Goal: Transaction & Acquisition: Purchase product/service

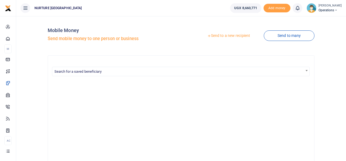
click at [237, 35] on link "Send to a new recipient" at bounding box center [229, 36] width 70 height 10
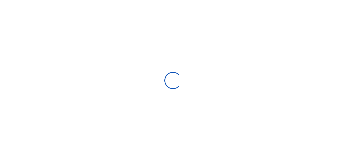
select select "Loading bundles"
select select
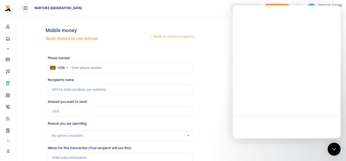
click at [290, 70] on div at bounding box center [287, 71] width 108 height 133
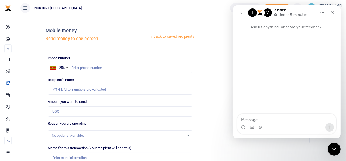
click at [288, 121] on textarea "Message…" at bounding box center [286, 118] width 99 height 9
click at [284, 72] on div "Intercom messenger" at bounding box center [287, 72] width 108 height 85
click at [274, 45] on div "Intercom messenger" at bounding box center [287, 72] width 108 height 85
click at [291, 26] on p "Ask us anything, or share your feedback." at bounding box center [287, 25] width 108 height 10
click at [323, 14] on icon "Home" at bounding box center [322, 13] width 4 height 4
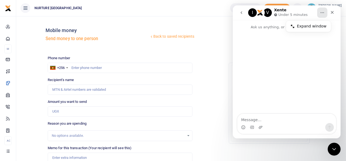
click at [294, 64] on div "Intercom messenger" at bounding box center [287, 72] width 108 height 85
click at [251, 13] on div "I" at bounding box center [252, 12] width 9 height 9
click at [271, 13] on div "V" at bounding box center [267, 12] width 9 height 9
click at [260, 13] on img "Intercom messenger" at bounding box center [260, 12] width 9 height 9
click at [243, 13] on icon "go back" at bounding box center [241, 13] width 4 height 4
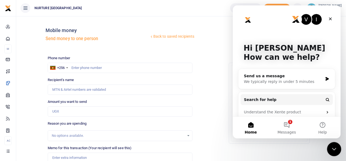
click at [332, 147] on icon "Close Intercom Messenger" at bounding box center [334, 148] width 6 height 6
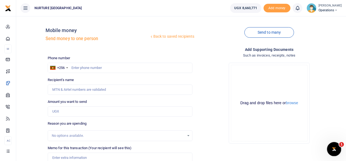
click at [337, 147] on icon "Open Intercom Messenger" at bounding box center [333, 148] width 9 height 9
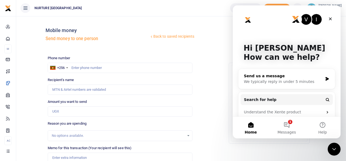
click at [277, 75] on div "Send us a message" at bounding box center [283, 76] width 79 height 6
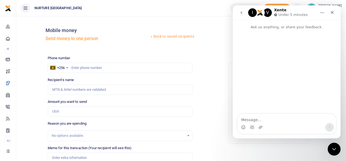
click at [242, 11] on icon "go back" at bounding box center [241, 13] width 4 height 4
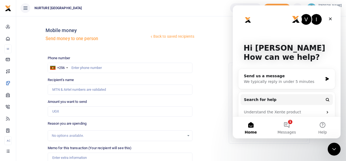
click at [271, 49] on p "Hi Timothy 👋" at bounding box center [287, 48] width 86 height 9
click at [273, 81] on div "We typically reply in under 5 minutes" at bounding box center [283, 82] width 79 height 6
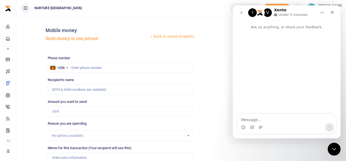
click at [261, 114] on textarea "Message…" at bounding box center [286, 118] width 99 height 9
type textarea "h"
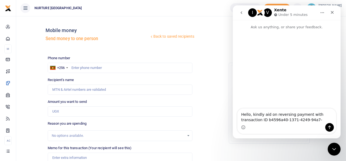
scroll to position [5, 0]
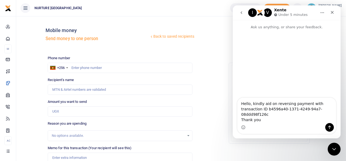
type textarea "Hello, kindly aid on reversing payment with transaction ID b4596a40-1371-4249-9…"
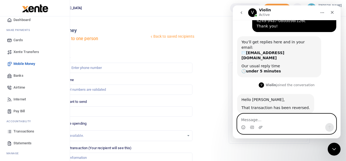
scroll to position [31, 0]
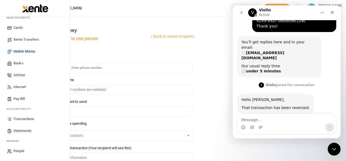
click at [19, 120] on span "Transactions" at bounding box center [23, 119] width 21 height 5
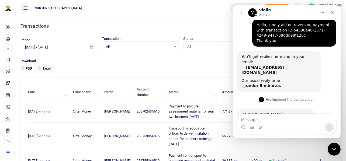
scroll to position [32, 0]
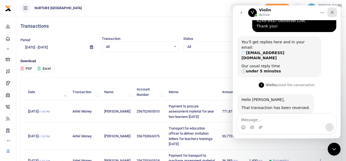
click at [332, 13] on icon "Close" at bounding box center [332, 12] width 3 height 3
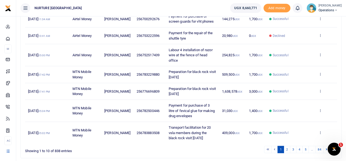
scroll to position [171, 0]
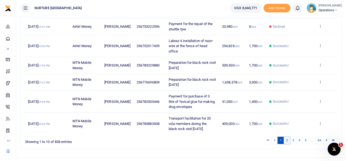
click at [285, 137] on link "2" at bounding box center [287, 140] width 6 height 7
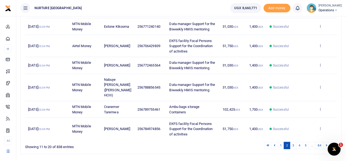
click at [294, 130] on span "Successful" at bounding box center [291, 129] width 43 height 5
click at [293, 145] on link "3" at bounding box center [293, 145] width 6 height 7
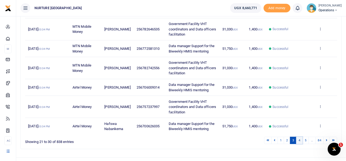
click at [300, 142] on link "4" at bounding box center [300, 140] width 6 height 7
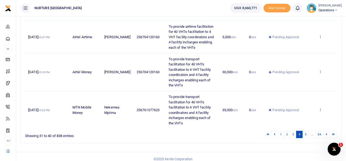
scroll to position [249, 0]
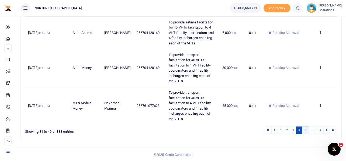
click at [305, 130] on link "5" at bounding box center [306, 130] width 6 height 7
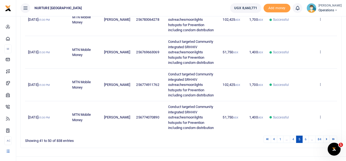
scroll to position [276, 0]
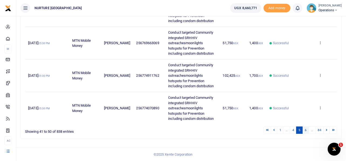
click at [307, 130] on link "6" at bounding box center [306, 130] width 6 height 7
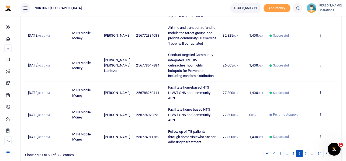
scroll to position [244, 0]
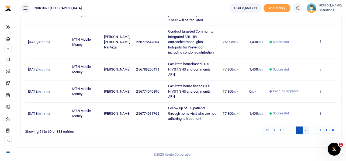
click at [308, 128] on link "7" at bounding box center [306, 130] width 6 height 7
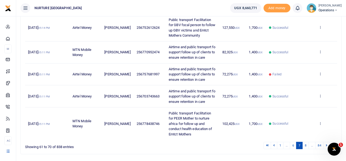
scroll to position [202, 0]
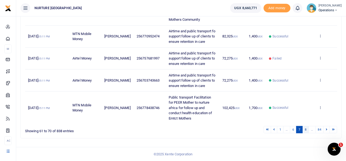
click at [307, 129] on link "8" at bounding box center [306, 129] width 6 height 7
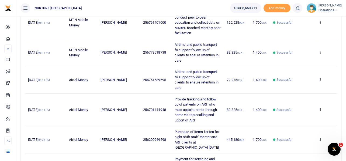
scroll to position [216, 0]
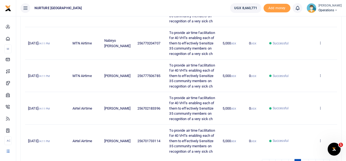
scroll to position [302, 0]
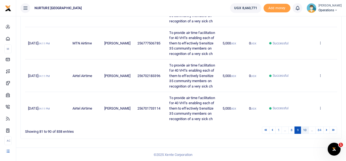
click at [304, 129] on link "10" at bounding box center [305, 130] width 8 height 7
click at [305, 131] on link "11" at bounding box center [305, 130] width 8 height 7
click at [305, 128] on link "12" at bounding box center [305, 130] width 8 height 7
click at [305, 129] on link "13" at bounding box center [305, 130] width 8 height 7
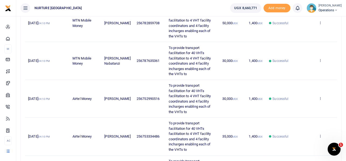
scroll to position [322, 0]
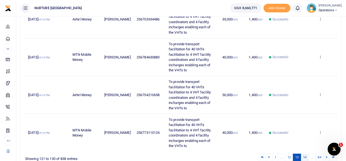
click at [306, 155] on link "14" at bounding box center [305, 157] width 8 height 7
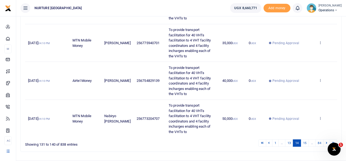
scroll to position [355, 0]
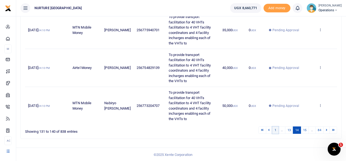
click at [274, 130] on link "1" at bounding box center [276, 130] width 6 height 7
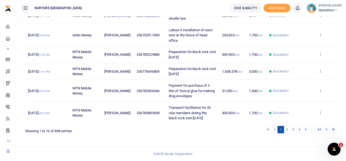
scroll to position [171, 0]
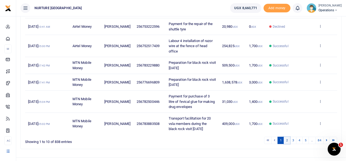
click at [288, 137] on link "2" at bounding box center [287, 140] width 6 height 7
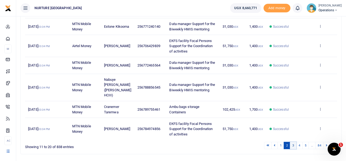
click at [293, 145] on link "3" at bounding box center [293, 145] width 6 height 7
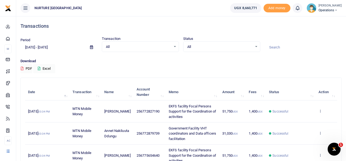
scroll to position [181, 0]
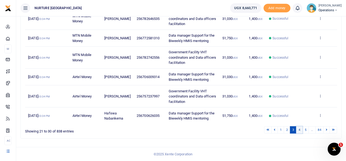
click at [298, 129] on link "4" at bounding box center [300, 130] width 6 height 7
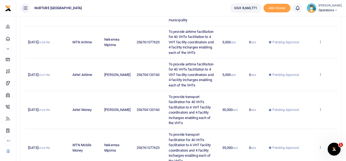
scroll to position [249, 0]
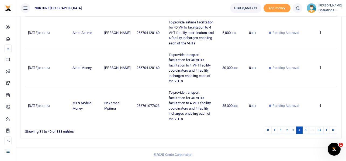
click at [298, 128] on link "4" at bounding box center [300, 130] width 6 height 7
click at [307, 127] on link "5" at bounding box center [306, 130] width 6 height 7
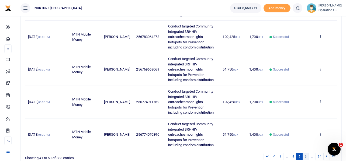
click at [307, 155] on link "6" at bounding box center [306, 156] width 6 height 7
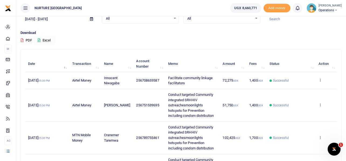
scroll to position [244, 0]
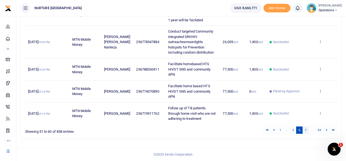
click at [308, 128] on link "7" at bounding box center [306, 130] width 6 height 7
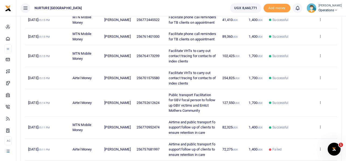
scroll to position [148, 0]
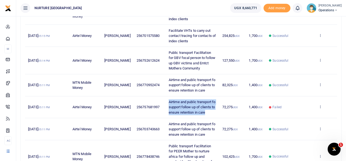
drag, startPoint x: 204, startPoint y: 118, endPoint x: 165, endPoint y: 107, distance: 40.0
click at [166, 107] on td "Airtime and public transport fo support follow up of clients to ensure retentio…" at bounding box center [193, 108] width 54 height 22
copy span "Airtime and public transport fo support follow up of clients to ensure retentio…"
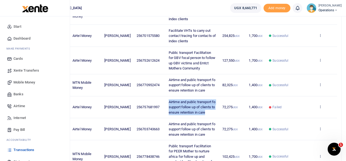
click at [19, 82] on span "Mobile Money" at bounding box center [24, 82] width 22 height 5
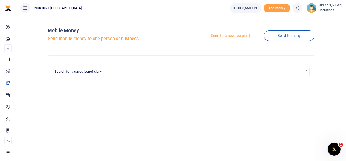
click at [242, 35] on link "Send to a new recipient" at bounding box center [229, 36] width 70 height 10
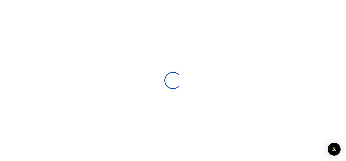
select select
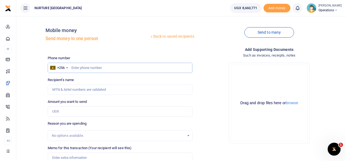
click at [105, 67] on input "text" at bounding box center [120, 68] width 145 height 10
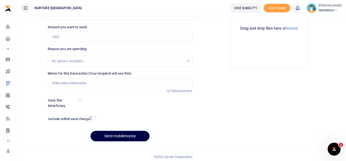
scroll to position [77, 0]
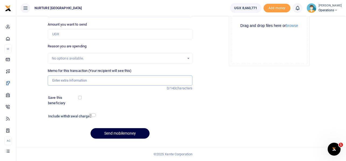
click at [91, 79] on input "Memo for this transaction (Your recipient will see this)" at bounding box center [120, 81] width 145 height 10
paste input "Airtime and public transport fo support follow up of clients to ensure retentio…"
click at [98, 80] on input "Airtime and public transport fo support follow up of clients to ensure retentio…" at bounding box center [120, 81] width 145 height 10
click at [70, 80] on input "Airtime and public transport to support follow up of clients to ensure retentio…" at bounding box center [120, 81] width 145 height 10
drag, startPoint x: 70, startPoint y: 80, endPoint x: 51, endPoint y: 75, distance: 20.1
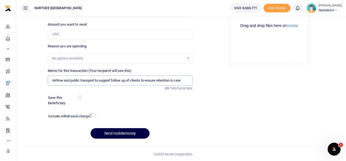
click at [51, 75] on div "Memo for this transaction (Your recipient will see this) Airtime and public tra…" at bounding box center [120, 77] width 145 height 18
click at [164, 80] on input "Payment for public transport to support follow up of clients to ensure retentio…" at bounding box center [120, 81] width 145 height 10
type input "Payment for public transport to support follow up of clients to ensure retentio…"
click at [66, 35] on input "Amount you want to send" at bounding box center [120, 34] width 145 height 10
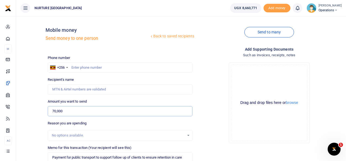
scroll to position [0, 0]
type input "70,000"
click at [93, 69] on input "text" at bounding box center [120, 68] width 145 height 10
paste input "751121720"
type input "751121720"
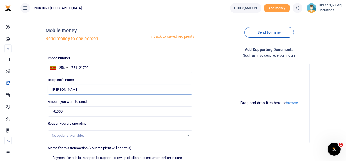
click at [87, 88] on input "Found" at bounding box center [120, 90] width 145 height 10
drag, startPoint x: 87, startPoint y: 88, endPoint x: 48, endPoint y: 87, distance: 39.4
click at [48, 87] on input "Found" at bounding box center [120, 90] width 145 height 10
paste input "Nicholas Muwanguzi"
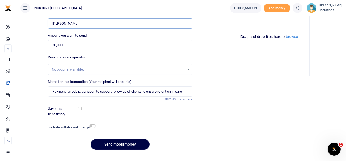
scroll to position [77, 0]
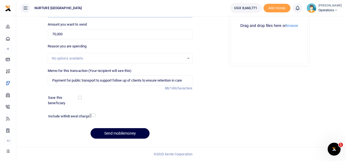
type input "Nicholas Muwanguzi"
click at [93, 116] on input "checkbox" at bounding box center [92, 116] width 7 height 4
checkbox input "true"
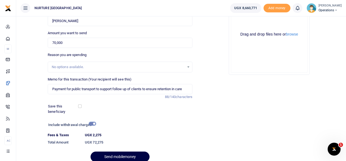
scroll to position [81, 0]
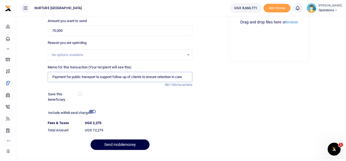
click at [180, 77] on input "Payment for public transport to support follow up of clients to ensure retentio…" at bounding box center [120, 77] width 145 height 10
click at [186, 77] on input "Payment for public transport to support follow up of clients to ensure retentio…" at bounding box center [120, 77] width 145 height 10
type input "Payment for public transport to support follow up of clients to ensure retentio…"
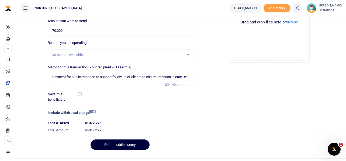
click at [118, 144] on button "Send mobilemoney" at bounding box center [120, 145] width 59 height 11
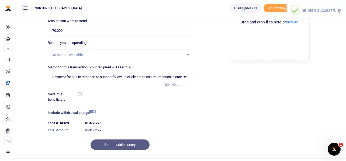
scroll to position [13, 0]
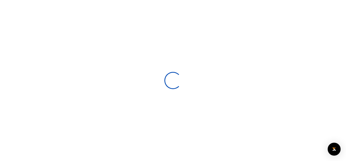
select select
